Goal: Book appointment/travel/reservation

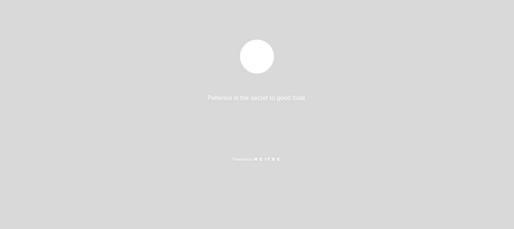
select select "es"
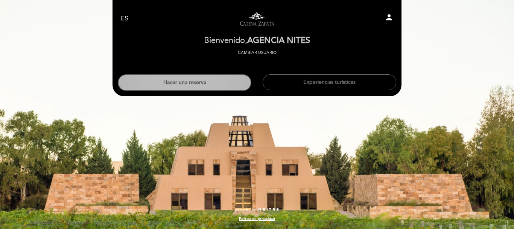
click at [169, 81] on button "Hacer una reserva" at bounding box center [185, 82] width 134 height 17
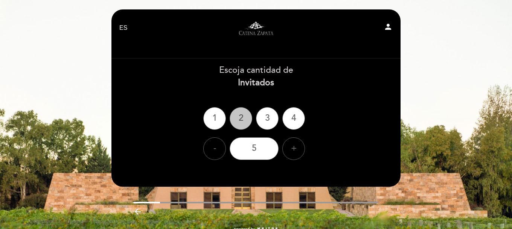
click at [245, 114] on div "2" at bounding box center [241, 118] width 23 height 23
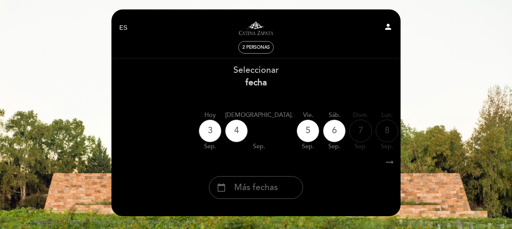
drag, startPoint x: 284, startPoint y: 189, endPoint x: 298, endPoint y: 165, distance: 27.5
click at [283, 189] on div "calendar_today Más fechas" at bounding box center [256, 187] width 94 height 23
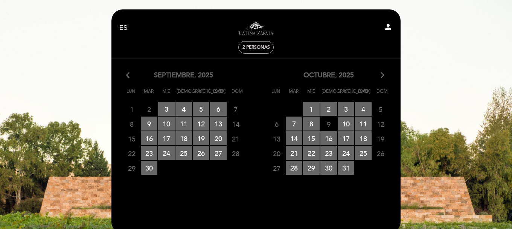
click at [381, 76] on icon "arrow_forward_ios" at bounding box center [382, 75] width 7 height 10
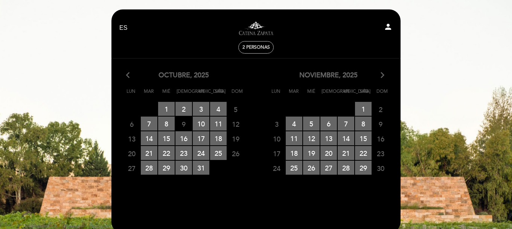
click at [381, 76] on icon "arrow_forward_ios" at bounding box center [382, 75] width 7 height 10
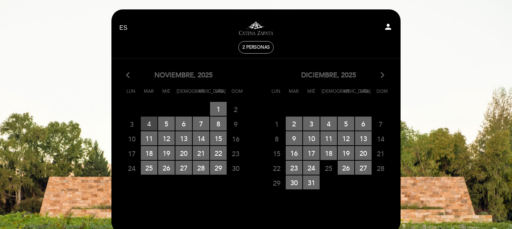
click at [150, 119] on span "4 RESERVAS DISPONIBLES" at bounding box center [149, 123] width 17 height 14
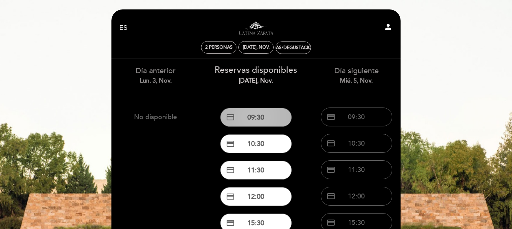
click at [267, 116] on button "credit_card 09:30" at bounding box center [256, 117] width 72 height 19
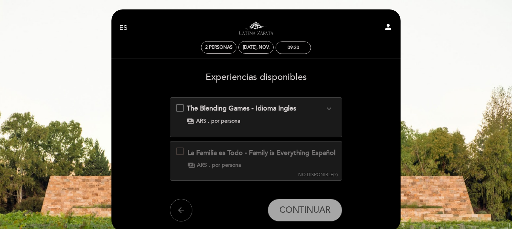
click at [182, 107] on div "The Blending Games - Idioma Ingles expand_more Elaborar un blend de vino, como …" at bounding box center [256, 114] width 160 height 21
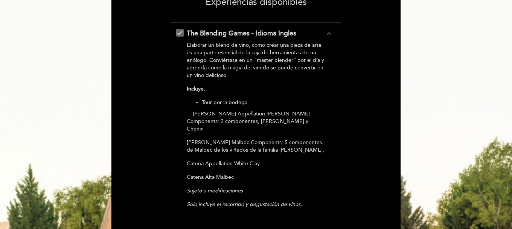
scroll to position [75, 0]
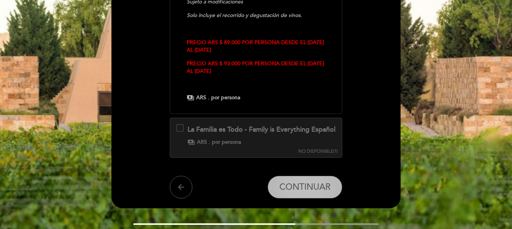
click at [301, 184] on span "CONTINUAR" at bounding box center [304, 186] width 51 height 11
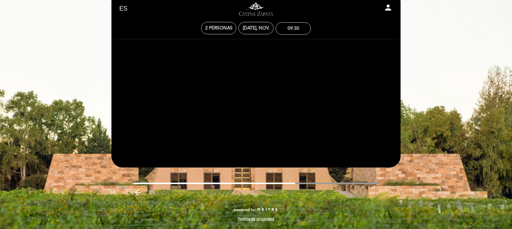
scroll to position [19, 0]
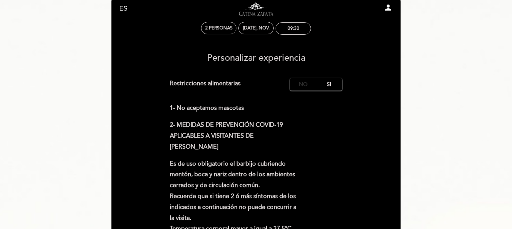
click at [302, 87] on label "No" at bounding box center [303, 84] width 26 height 12
drag, startPoint x: 61, startPoint y: 82, endPoint x: 313, endPoint y: 76, distance: 251.9
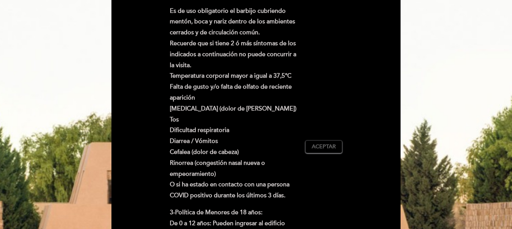
scroll to position [188, 0]
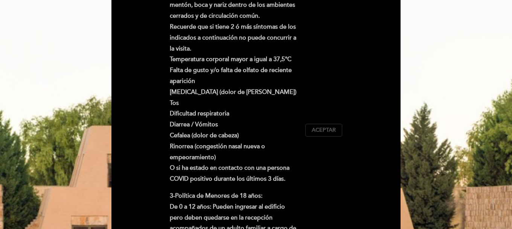
click at [320, 132] on span "Aceptar" at bounding box center [324, 130] width 24 height 8
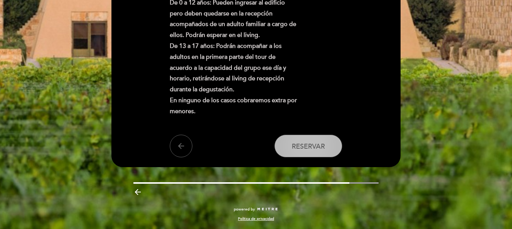
click at [316, 150] on span "Reservar" at bounding box center [308, 146] width 33 height 8
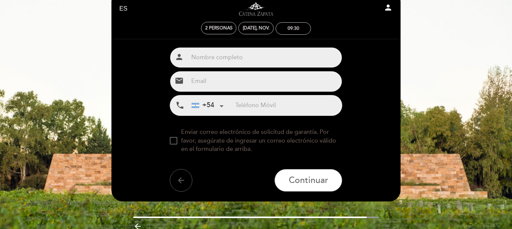
scroll to position [0, 0]
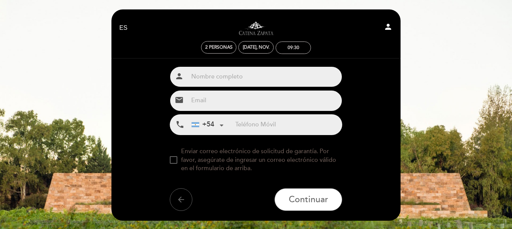
click at [209, 75] on input "text" at bounding box center [265, 77] width 154 height 20
type input "Deltomme [PERSON_NAME]"
type input "[EMAIL_ADDRESS][DOMAIN_NAME]"
click at [267, 125] on input "tel" at bounding box center [288, 124] width 107 height 20
type input "2613033646"
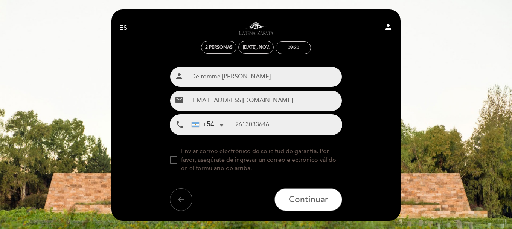
click at [174, 163] on div at bounding box center [174, 160] width 8 height 8
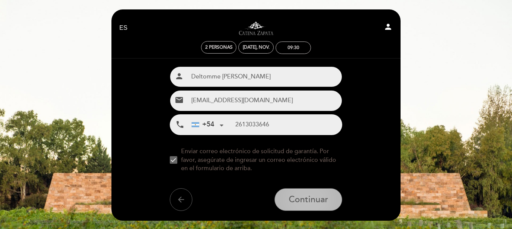
click at [318, 199] on span "Continuar" at bounding box center [309, 199] width 40 height 11
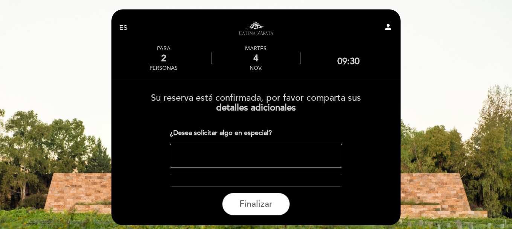
drag, startPoint x: 229, startPoint y: 156, endPoint x: 246, endPoint y: 140, distance: 24.0
click at [244, 143] on div "¿Desea solicitar algo en especial? ¿Tienes un código promocional? local_offer D…" at bounding box center [256, 157] width 173 height 58
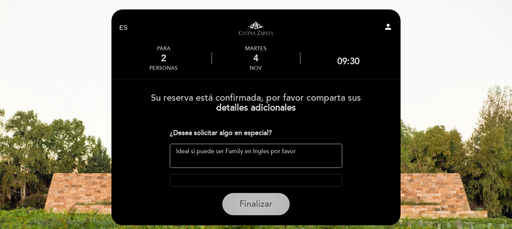
type textarea "Ideal si puede ser Family en Ingles por favor"
click at [264, 206] on span "Finalizar" at bounding box center [255, 203] width 33 height 11
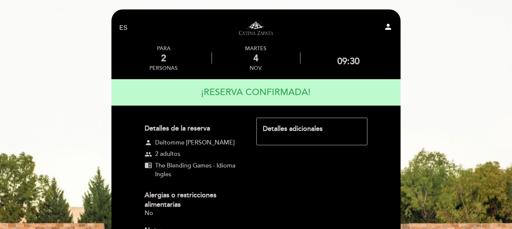
click at [471, 87] on div "EN ES PT Visitas y degustaciones en La Pirámide person PARA 2 personas [DATE] 0…" at bounding box center [256, 185] width 512 height 371
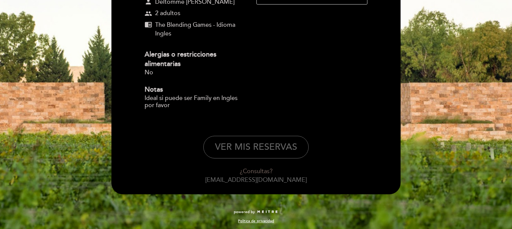
scroll to position [143, 0]
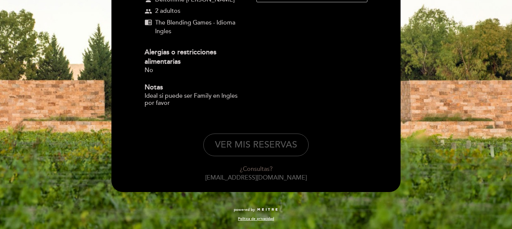
click at [268, 145] on button "VER MIS RESERVAS" at bounding box center [255, 144] width 105 height 23
select select "es"
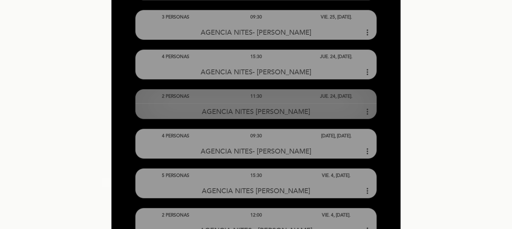
scroll to position [1092, 0]
